Goal: Information Seeking & Learning: Find specific page/section

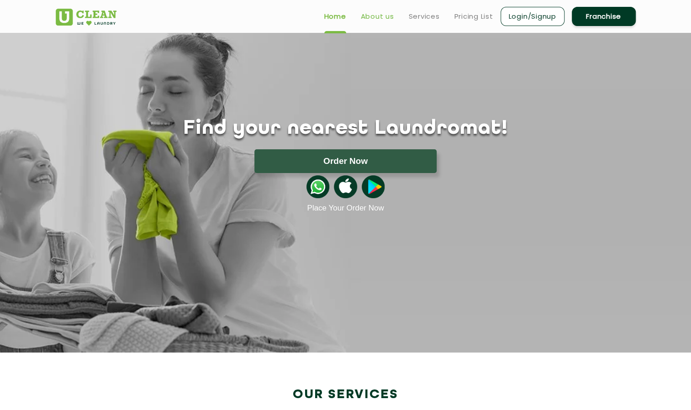
click at [379, 17] on link "About us" at bounding box center [377, 16] width 33 height 11
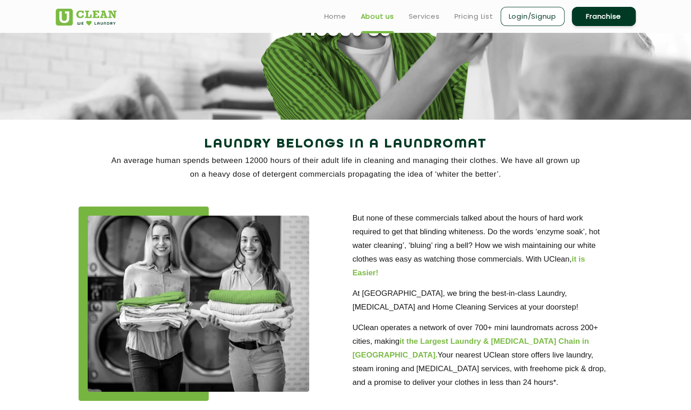
scroll to position [90, 0]
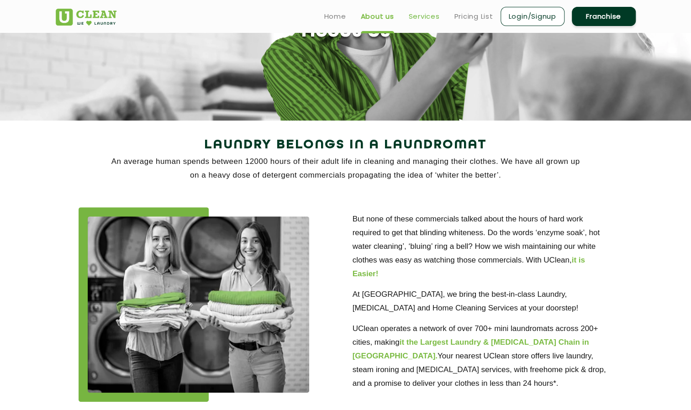
click at [423, 17] on link "Services" at bounding box center [424, 16] width 31 height 11
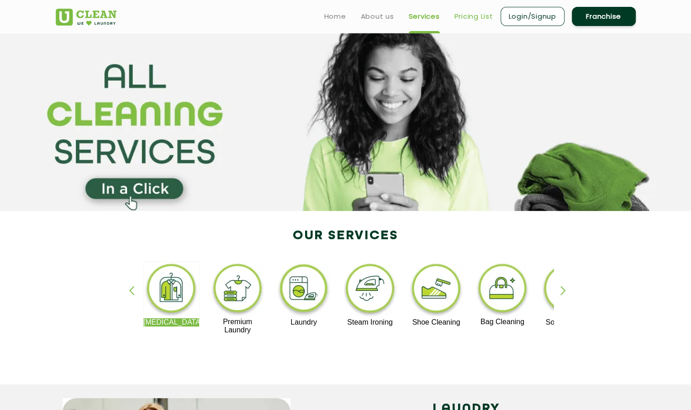
click at [459, 18] on link "Pricing List" at bounding box center [473, 16] width 39 height 11
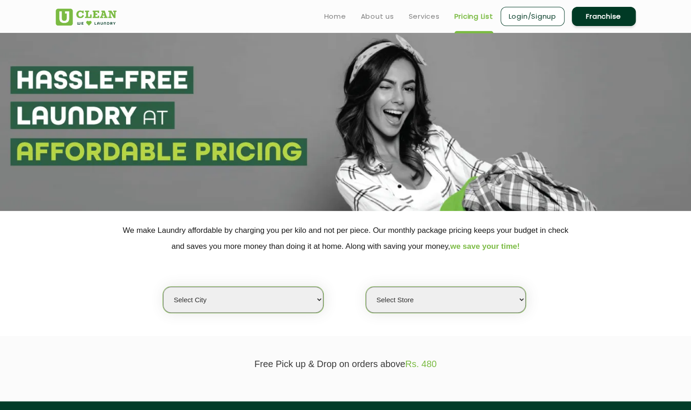
click at [303, 289] on select "Select city [GEOGRAPHIC_DATA] [GEOGRAPHIC_DATA] [GEOGRAPHIC_DATA] [GEOGRAPHIC_D…" at bounding box center [243, 300] width 160 height 26
click at [314, 299] on select "Select city [GEOGRAPHIC_DATA] [GEOGRAPHIC_DATA] [GEOGRAPHIC_DATA] [GEOGRAPHIC_D…" at bounding box center [243, 300] width 160 height 26
click at [317, 298] on select "Select city [GEOGRAPHIC_DATA] [GEOGRAPHIC_DATA] [GEOGRAPHIC_DATA] [GEOGRAPHIC_D…" at bounding box center [243, 300] width 160 height 26
click at [320, 295] on select "Select city [GEOGRAPHIC_DATA] [GEOGRAPHIC_DATA] [GEOGRAPHIC_DATA] [GEOGRAPHIC_D…" at bounding box center [243, 300] width 160 height 26
click at [231, 297] on select "Select city [GEOGRAPHIC_DATA] [GEOGRAPHIC_DATA] [GEOGRAPHIC_DATA] [GEOGRAPHIC_D…" at bounding box center [243, 300] width 160 height 26
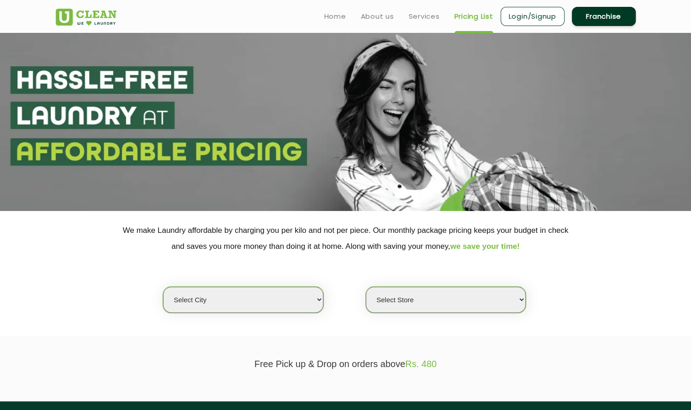
click at [231, 297] on select "Select city [GEOGRAPHIC_DATA] [GEOGRAPHIC_DATA] [GEOGRAPHIC_DATA] [GEOGRAPHIC_D…" at bounding box center [243, 300] width 160 height 26
click at [299, 303] on select "Select city [GEOGRAPHIC_DATA] [GEOGRAPHIC_DATA] [GEOGRAPHIC_DATA] [GEOGRAPHIC_D…" at bounding box center [243, 300] width 160 height 26
select select "1"
click at [163, 287] on select "Select city [GEOGRAPHIC_DATA] [GEOGRAPHIC_DATA] [GEOGRAPHIC_DATA] [GEOGRAPHIC_D…" at bounding box center [243, 300] width 160 height 26
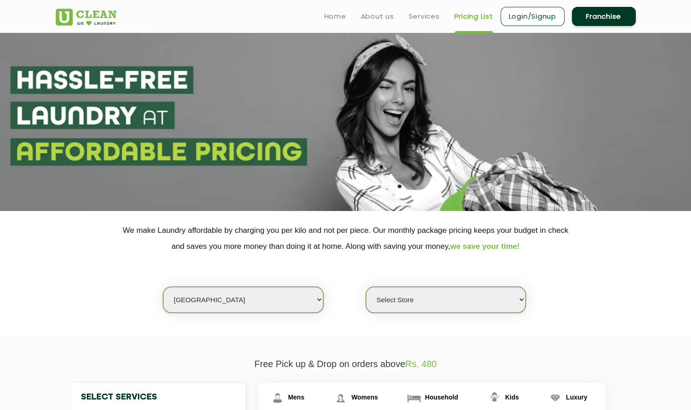
click at [496, 306] on select "Select Store [GEOGRAPHIC_DATA] [GEOGRAPHIC_DATA] 2 [GEOGRAPHIC_DATA] [PERSON_NA…" at bounding box center [446, 300] width 160 height 26
select select "11"
click at [366, 287] on select "Select Store [GEOGRAPHIC_DATA] [GEOGRAPHIC_DATA] 2 [GEOGRAPHIC_DATA] [PERSON_NA…" at bounding box center [446, 300] width 160 height 26
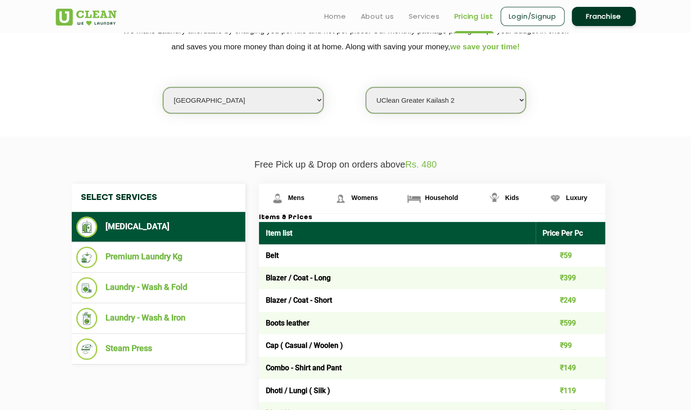
scroll to position [201, 0]
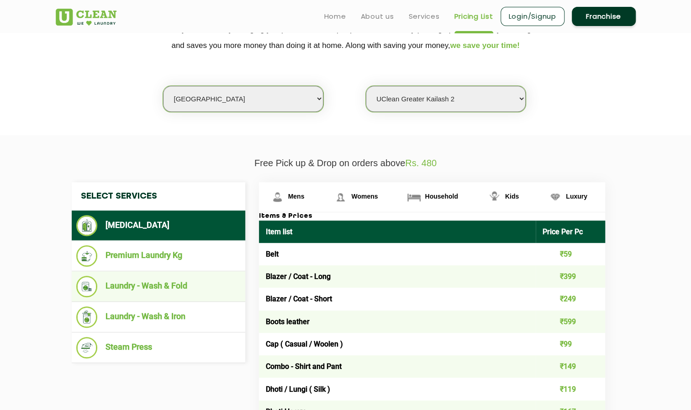
click at [176, 285] on li "Laundry - Wash & Fold" at bounding box center [158, 286] width 164 height 21
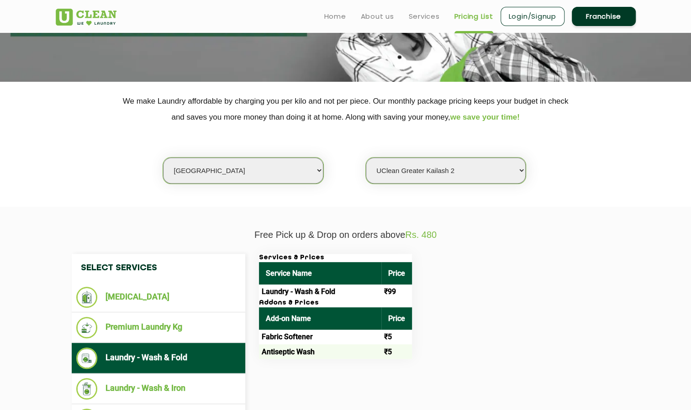
scroll to position [129, 0]
